Goal: Entertainment & Leisure: Consume media (video, audio)

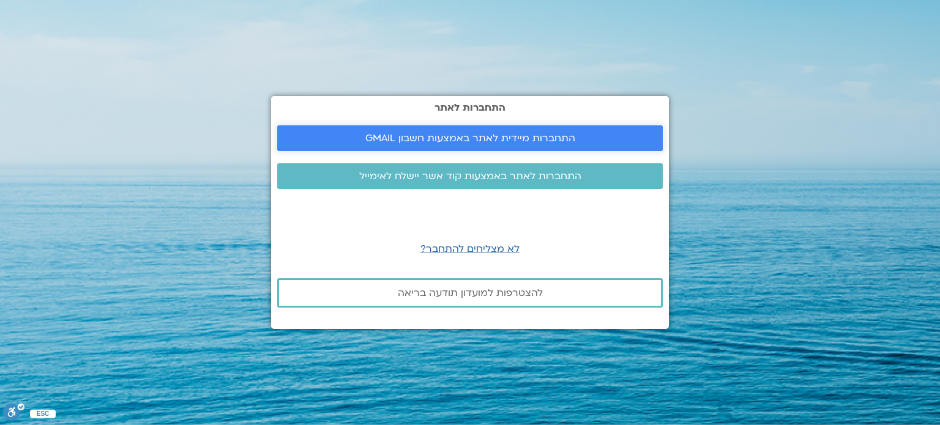
click at [455, 140] on span "התחברות מיידית לאתר באמצעות חשבון GMAIL" at bounding box center [470, 138] width 210 height 11
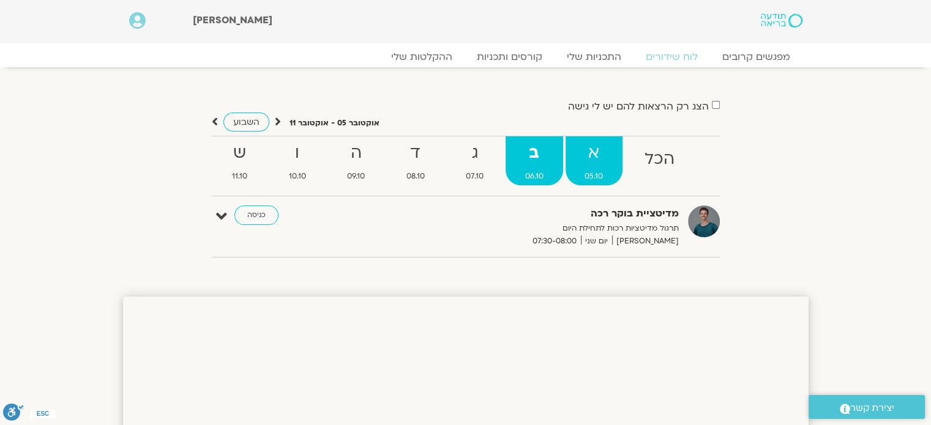
click at [586, 160] on strong "א" at bounding box center [594, 154] width 58 height 28
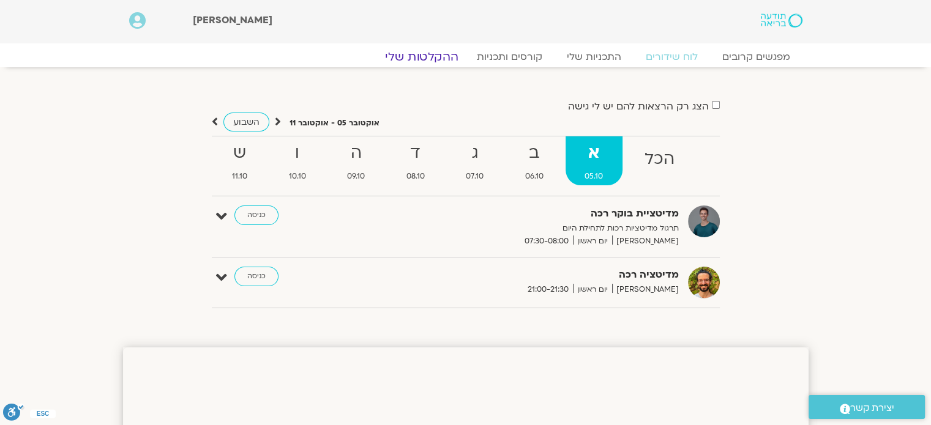
click at [417, 56] on link "ההקלטות שלי" at bounding box center [421, 57] width 103 height 15
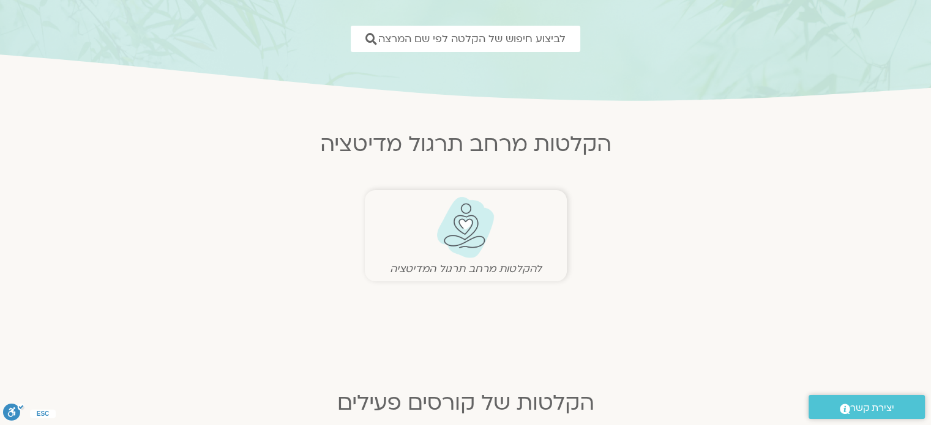
scroll to position [184, 0]
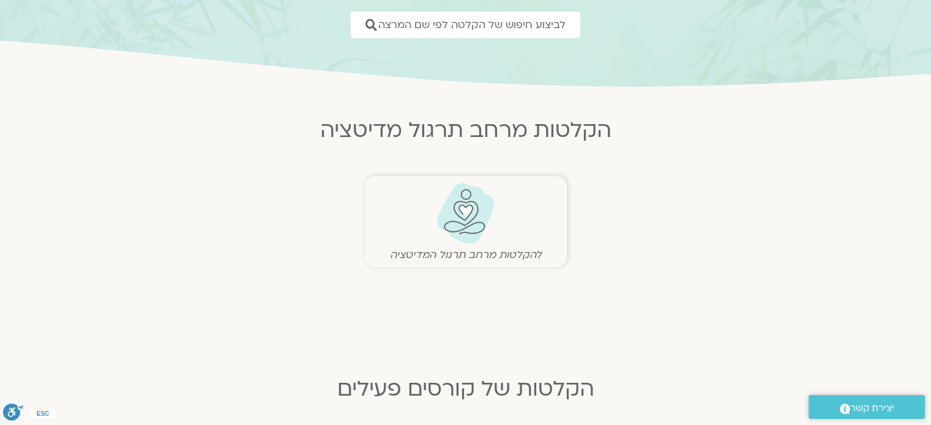
click at [467, 242] on img at bounding box center [465, 213] width 61 height 62
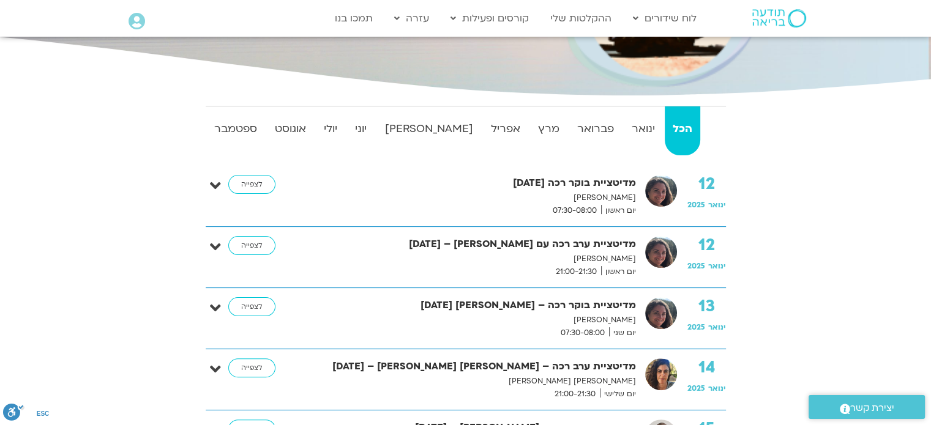
scroll to position [367, 0]
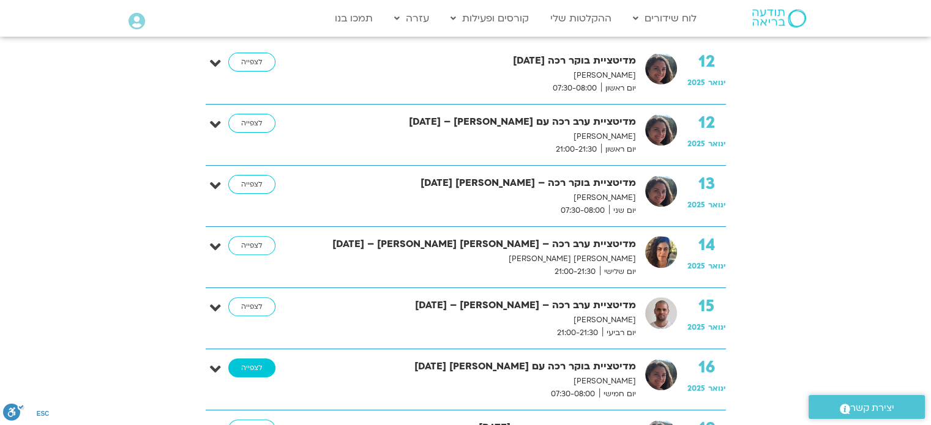
click at [255, 364] on link "לצפייה" at bounding box center [251, 369] width 47 height 20
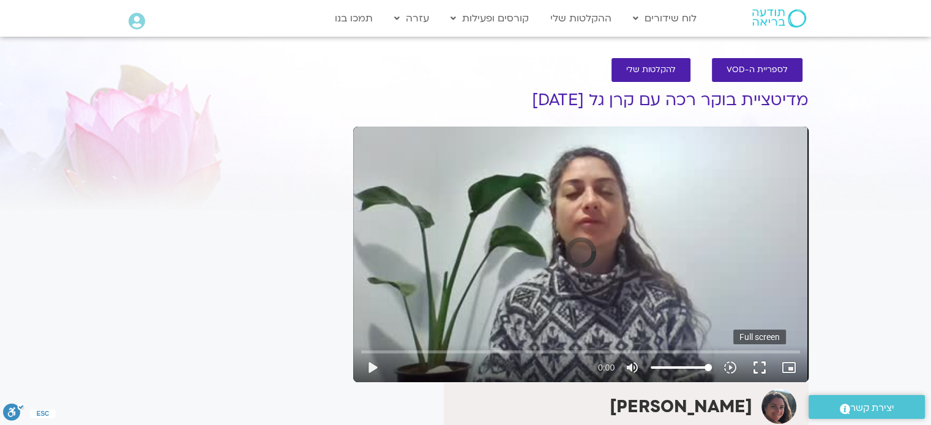
click at [762, 368] on button "fullscreen" at bounding box center [759, 367] width 29 height 29
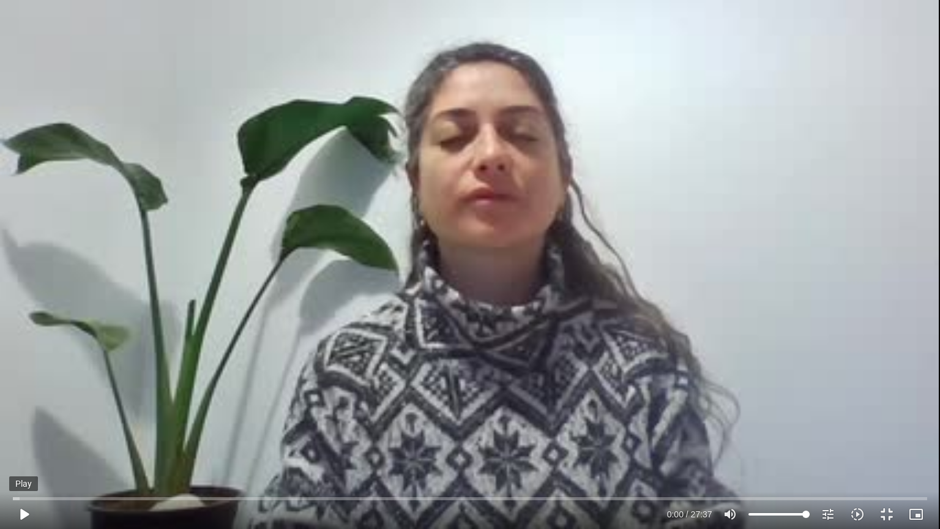
click at [28, 512] on button "play_arrow" at bounding box center [23, 513] width 29 height 29
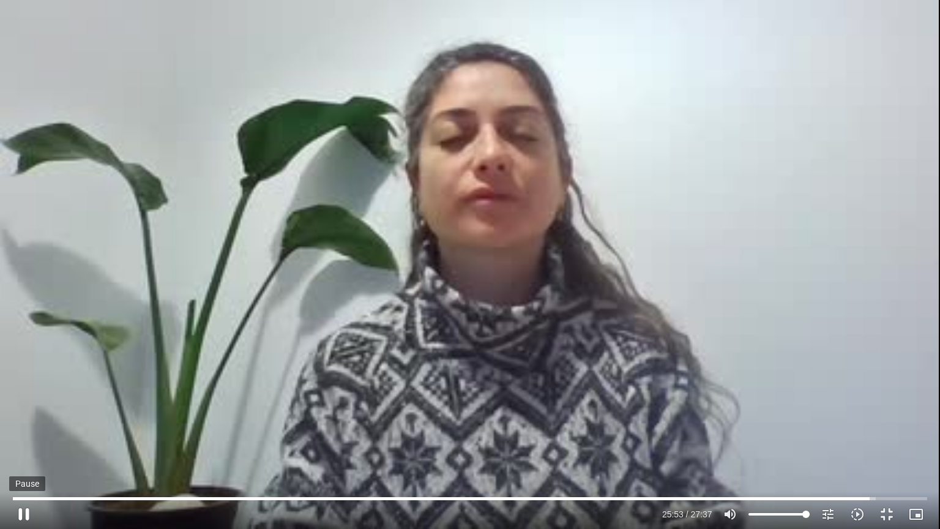
click at [23, 510] on button "pause" at bounding box center [23, 513] width 29 height 29
type input "1553.403977"
click at [888, 516] on button "fullscreen_exit" at bounding box center [886, 513] width 29 height 29
